Goal: Transaction & Acquisition: Subscribe to service/newsletter

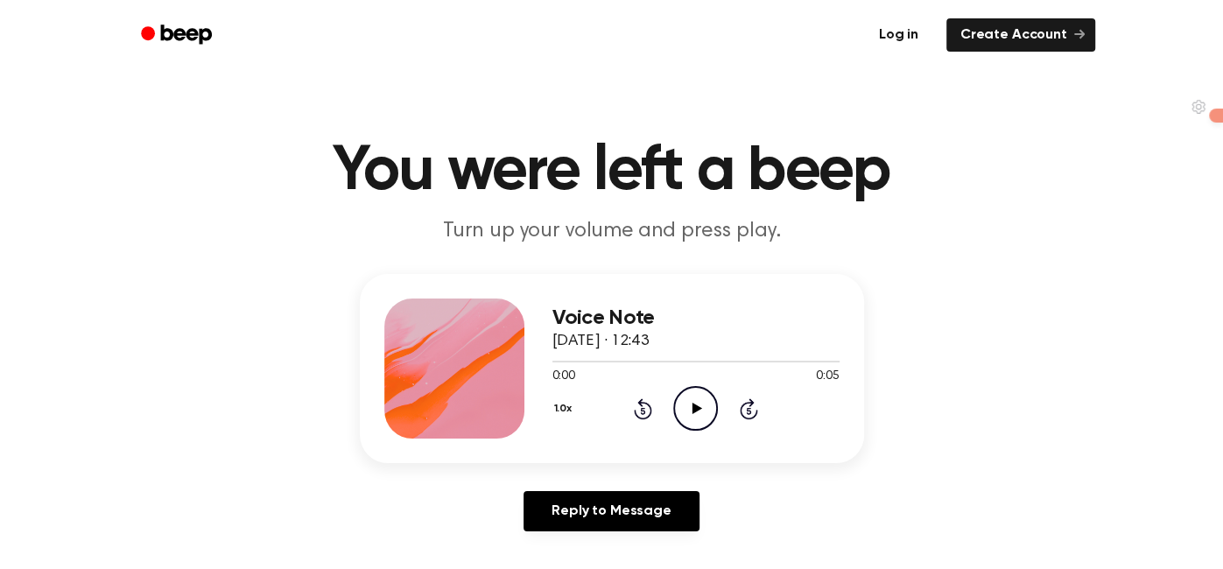
click at [895, 39] on link "Log in" at bounding box center [898, 35] width 74 height 40
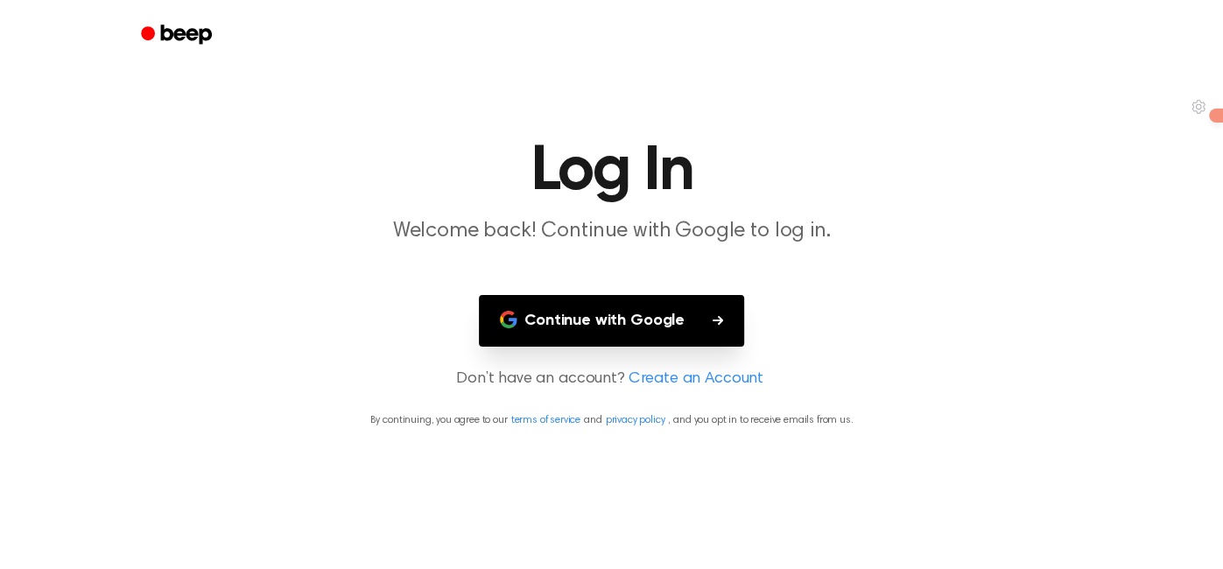
click at [659, 311] on button "Continue with Google" at bounding box center [611, 321] width 265 height 52
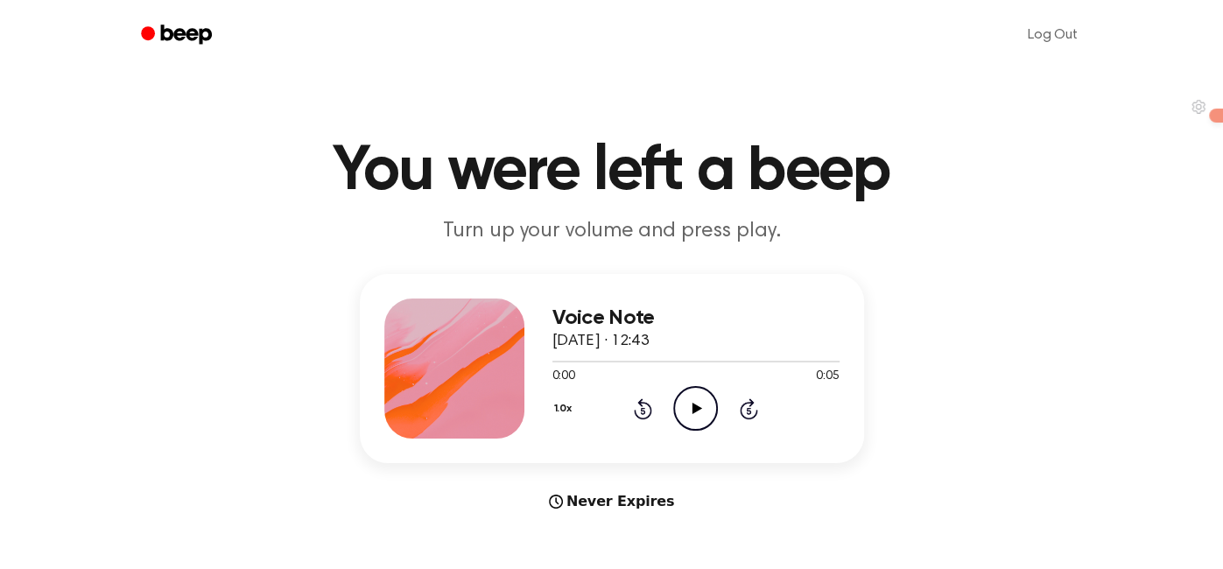
click at [703, 410] on icon "Play Audio" at bounding box center [695, 408] width 45 height 45
